Goal: Check status: Check status

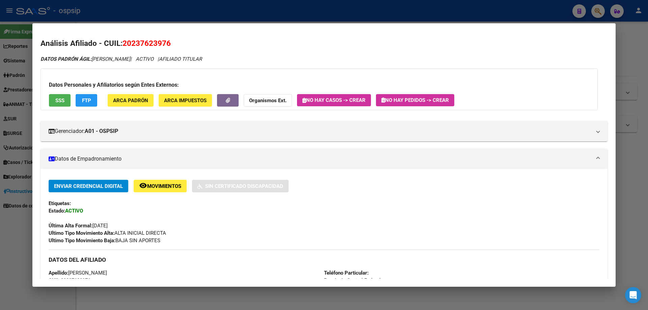
scroll to position [135, 0]
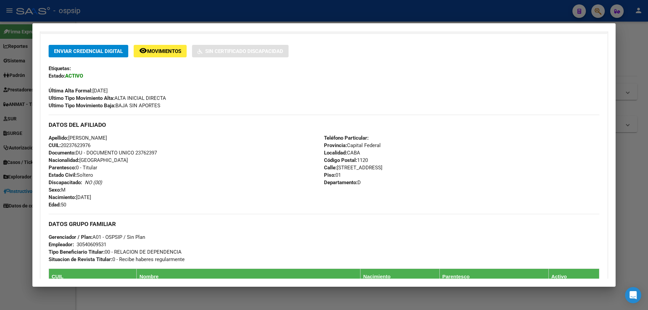
click at [134, 17] on div at bounding box center [324, 155] width 648 height 310
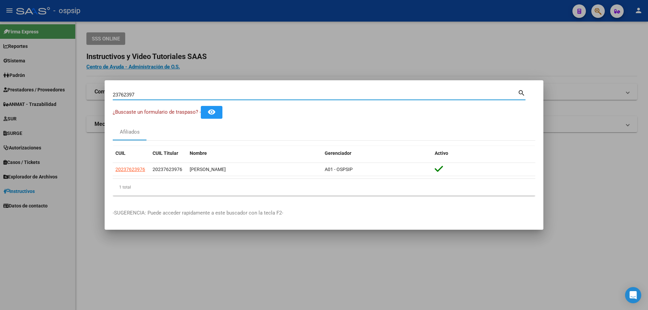
drag, startPoint x: 140, startPoint y: 96, endPoint x: 0, endPoint y: 60, distance: 144.2
click at [0, 60] on div "23762397 Buscar (apellido, dni, cuil, nro traspaso, cuit, obra social) search ¿…" at bounding box center [324, 155] width 648 height 310
type input "[PERSON_NAME]"
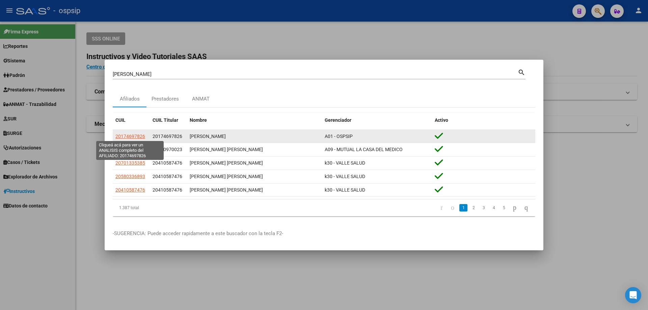
click at [122, 136] on span "20174697826" at bounding box center [130, 136] width 30 height 5
type textarea "20174697826"
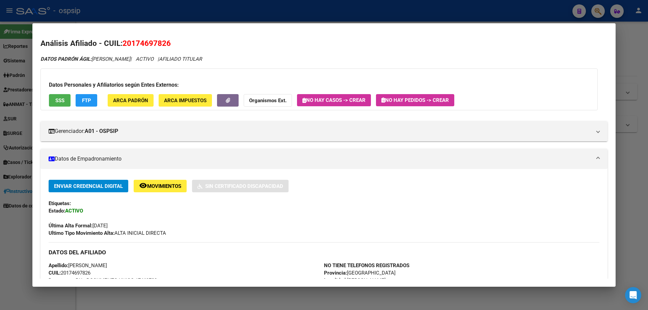
click at [266, 9] on div at bounding box center [324, 155] width 648 height 310
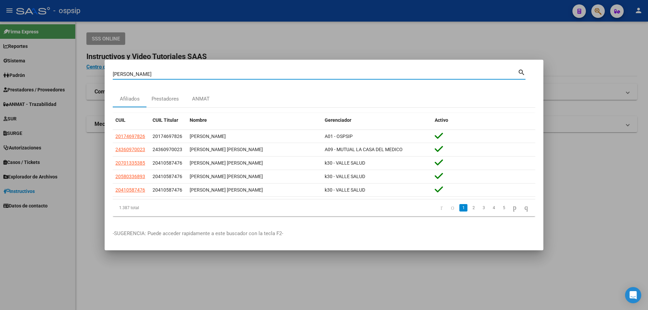
drag, startPoint x: 170, startPoint y: 74, endPoint x: 0, endPoint y: 58, distance: 170.4
click at [0, 58] on div "[PERSON_NAME] (apellido, dni, cuil, nro traspaso, cuit, obra social) search Afi…" at bounding box center [324, 155] width 648 height 310
click at [44, 139] on div at bounding box center [324, 155] width 648 height 310
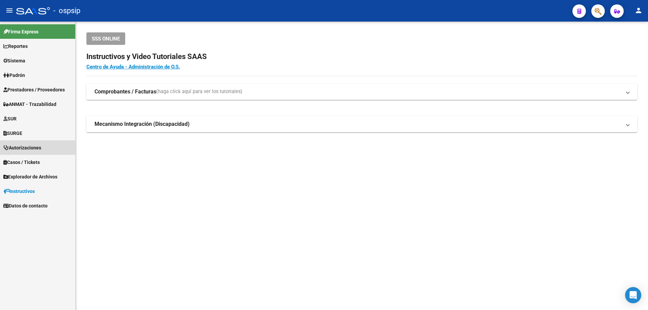
click at [27, 149] on span "Autorizaciones" at bounding box center [22, 147] width 38 height 7
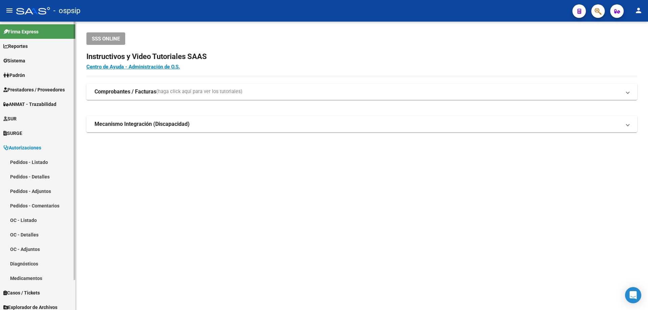
click at [36, 165] on link "Pedidos - Listado" at bounding box center [37, 162] width 75 height 15
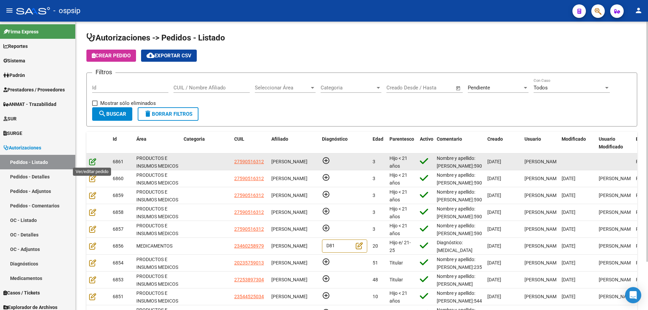
click at [91, 164] on icon at bounding box center [92, 161] width 7 height 7
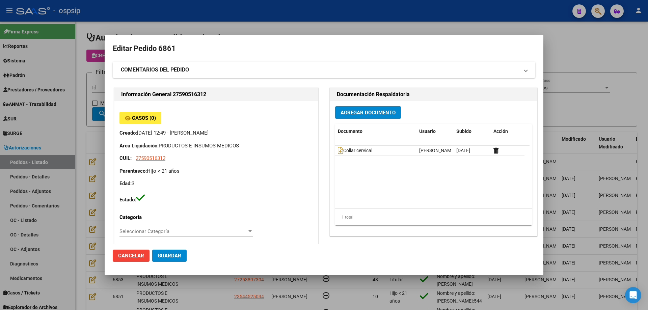
click at [293, 15] on div at bounding box center [324, 155] width 648 height 310
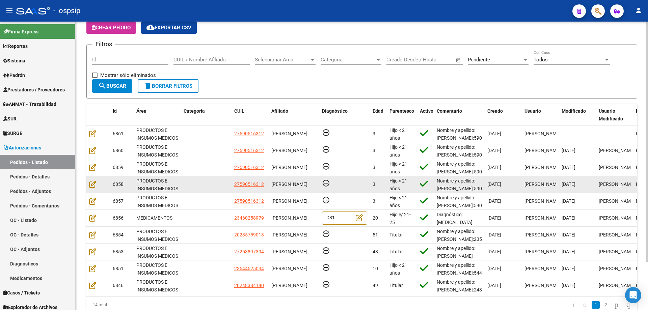
scroll to position [58, 0]
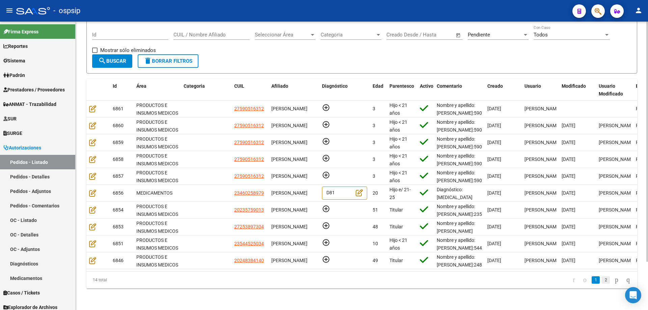
click at [601, 280] on link "2" at bounding box center [605, 279] width 8 height 7
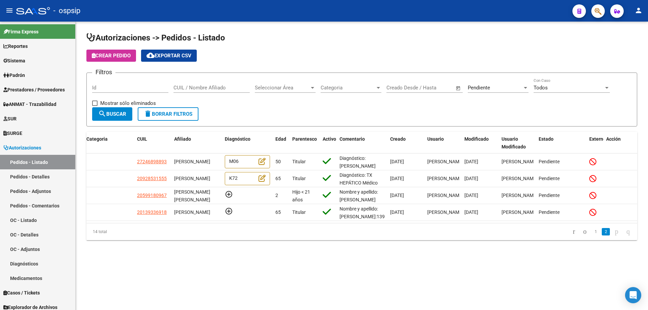
scroll to position [0, 0]
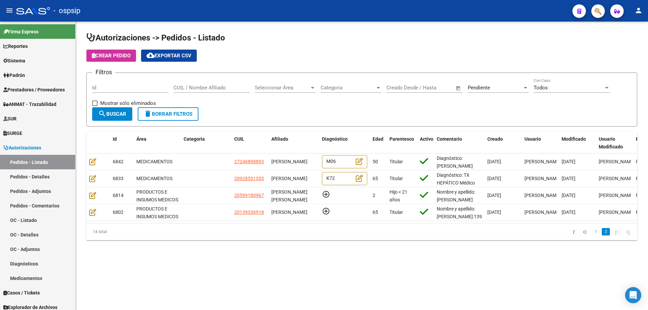
click at [114, 82] on div "Id" at bounding box center [130, 85] width 76 height 15
click at [111, 85] on input "Id" at bounding box center [130, 88] width 76 height 6
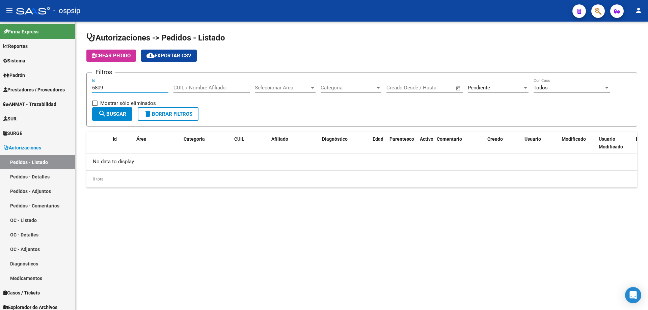
type input "6809"
click at [473, 90] on span "Pendiente" at bounding box center [479, 88] width 22 height 6
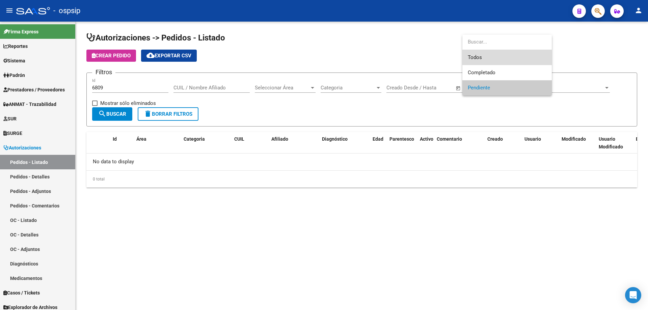
click at [471, 58] on span "Todos" at bounding box center [507, 57] width 79 height 15
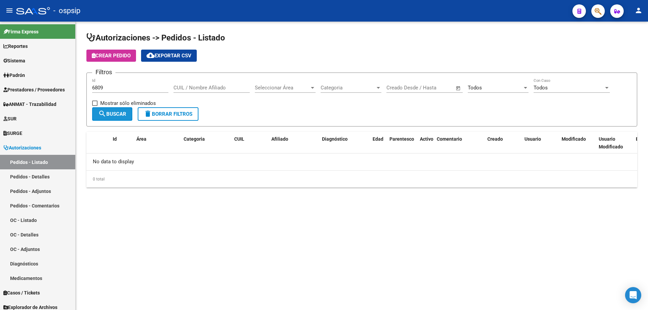
click at [109, 116] on span "search Buscar" at bounding box center [112, 114] width 28 height 6
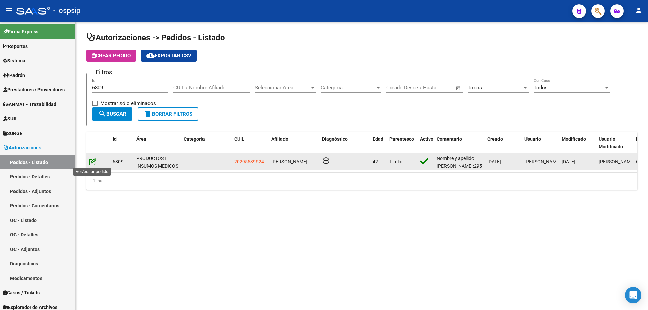
click at [94, 163] on icon at bounding box center [92, 161] width 7 height 7
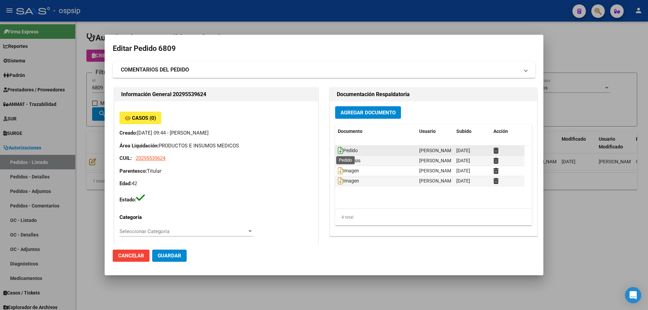
click at [338, 151] on icon at bounding box center [340, 150] width 5 height 7
click at [165, 16] on div at bounding box center [324, 155] width 648 height 310
